Goal: Navigation & Orientation: Understand site structure

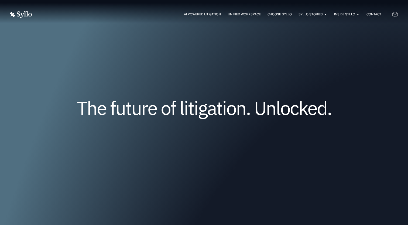
click at [203, 15] on span "AI Powered Litigation" at bounding box center [202, 14] width 37 height 5
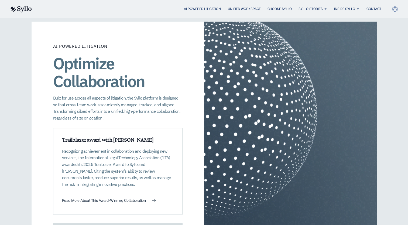
scroll to position [708, 0]
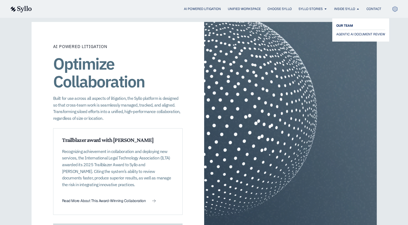
click at [343, 23] on span "OUR TEAM" at bounding box center [344, 25] width 17 height 6
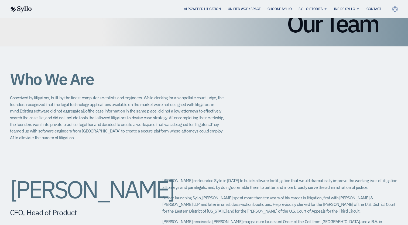
scroll to position [71, 0]
click at [242, 6] on span "Unified Workspace" at bounding box center [244, 8] width 33 height 5
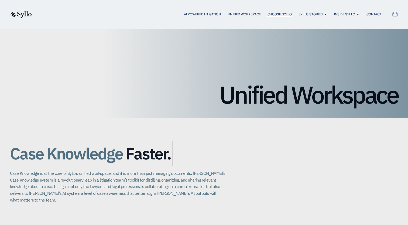
click at [276, 12] on span "Choose Syllo" at bounding box center [279, 14] width 24 height 5
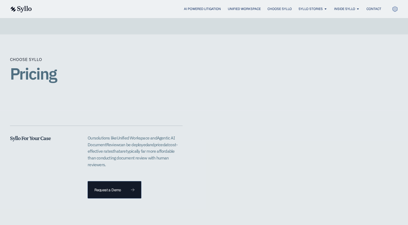
scroll to position [1024, 0]
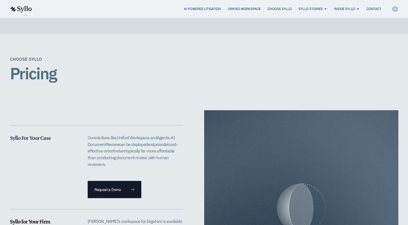
click at [33, 67] on h1 "Pricing" at bounding box center [204, 73] width 388 height 18
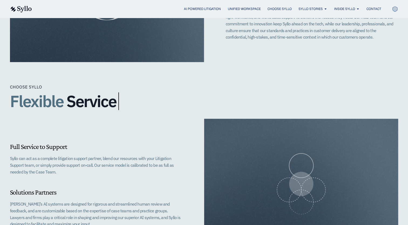
scroll to position [412, 0]
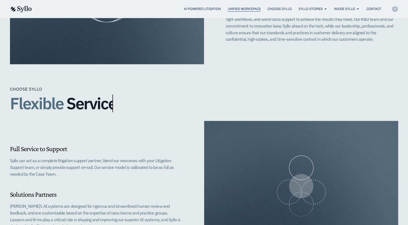
click at [238, 9] on span "Unified Workspace" at bounding box center [244, 8] width 33 height 5
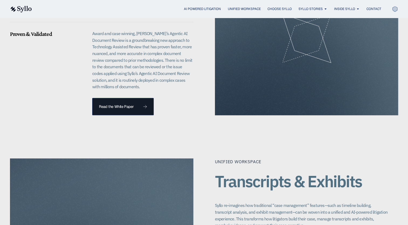
scroll to position [575, 0]
click at [193, 7] on span "AI Powered Litigation" at bounding box center [202, 8] width 37 height 5
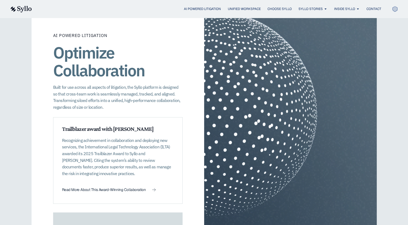
scroll to position [717, 0]
